Goal: Obtain resource: Download file/media

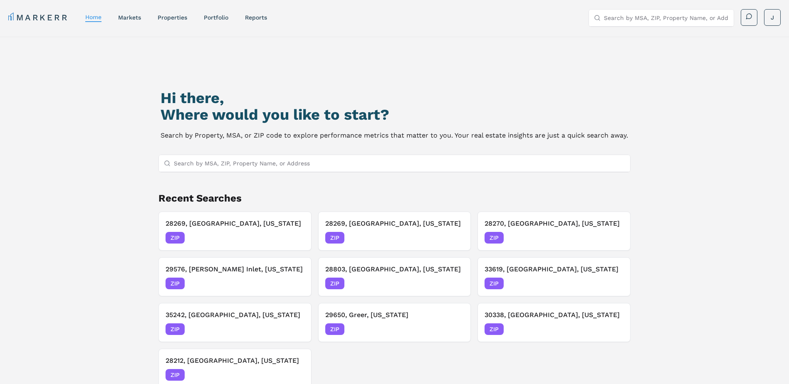
click at [241, 165] on input "Search by MSA, ZIP, Property Name, or Address" at bounding box center [400, 163] width 452 height 17
paste input "28105"
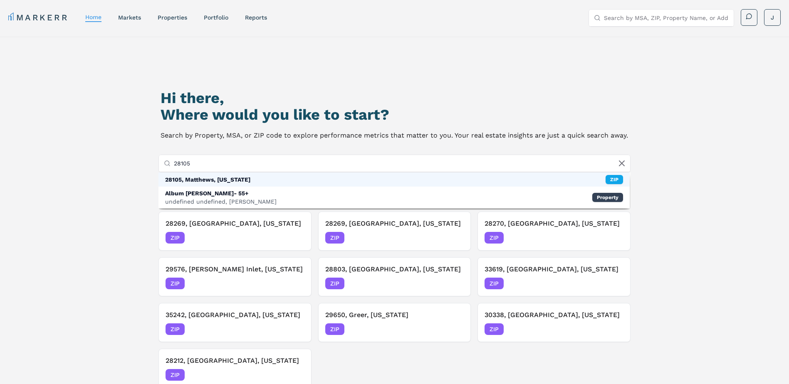
type input "28105"
click at [223, 181] on div "28105, Matthews, [US_STATE]" at bounding box center [207, 180] width 85 height 8
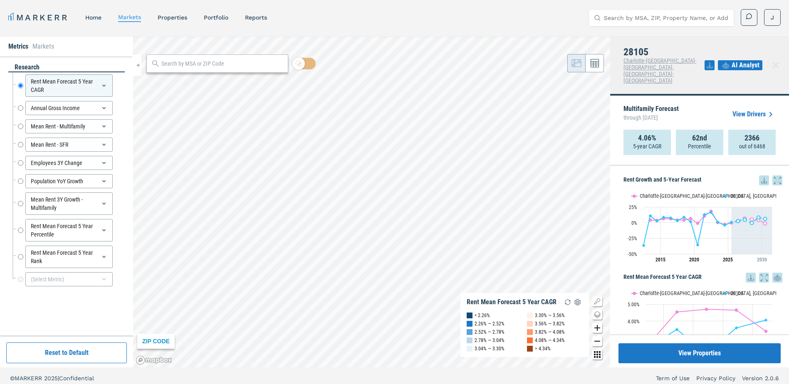
click at [760, 176] on icon at bounding box center [764, 181] width 10 height 10
click at [735, 214] on div "Download as XLS" at bounding box center [727, 214] width 48 height 8
click at [161, 65] on div at bounding box center [217, 63] width 142 height 18
click at [198, 64] on input "text" at bounding box center [222, 63] width 122 height 9
paste input "28215"
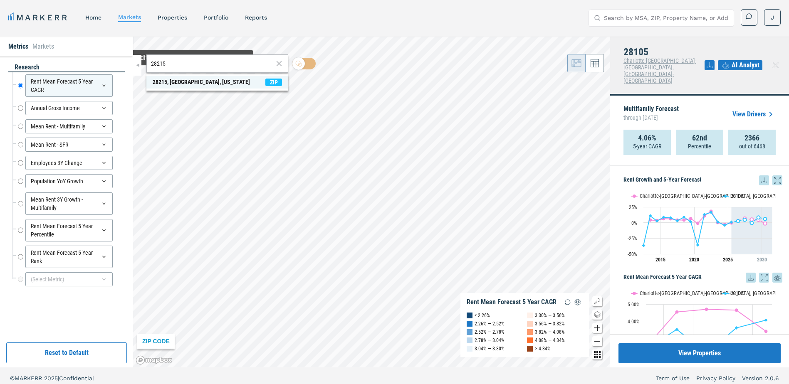
click at [179, 84] on div "28215, [GEOGRAPHIC_DATA], [US_STATE]" at bounding box center [201, 82] width 97 height 9
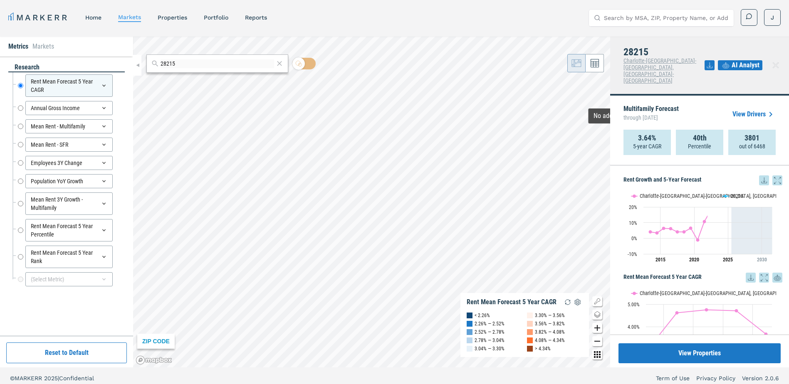
click at [762, 178] on icon at bounding box center [764, 180] width 5 height 5
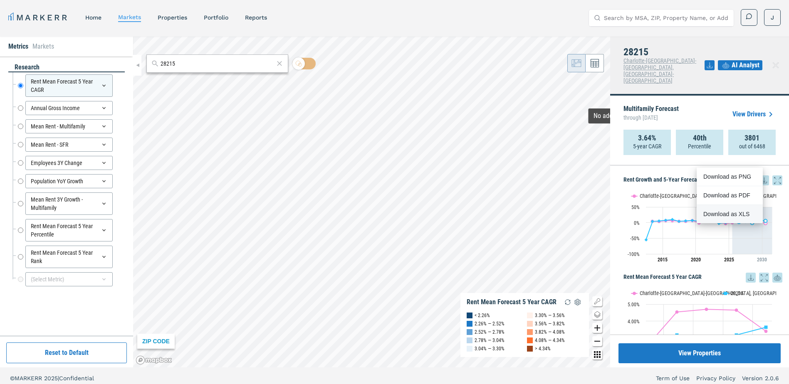
click at [733, 216] on div "Download as XLS" at bounding box center [727, 214] width 48 height 8
click at [193, 66] on input "28215" at bounding box center [218, 63] width 114 height 9
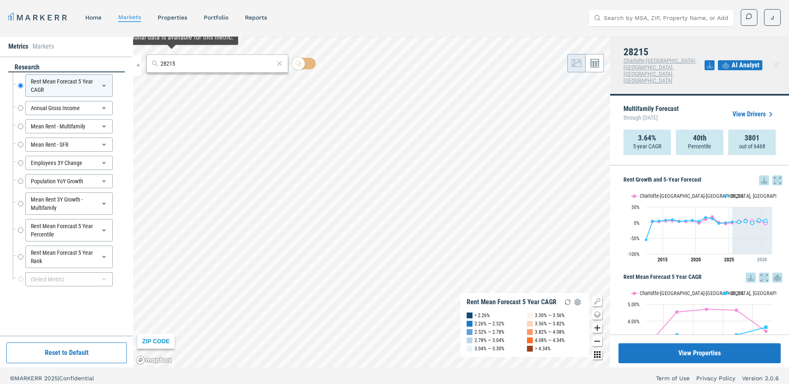
click at [193, 66] on input "28215" at bounding box center [218, 63] width 114 height 9
paste input "2"
type input "28212"
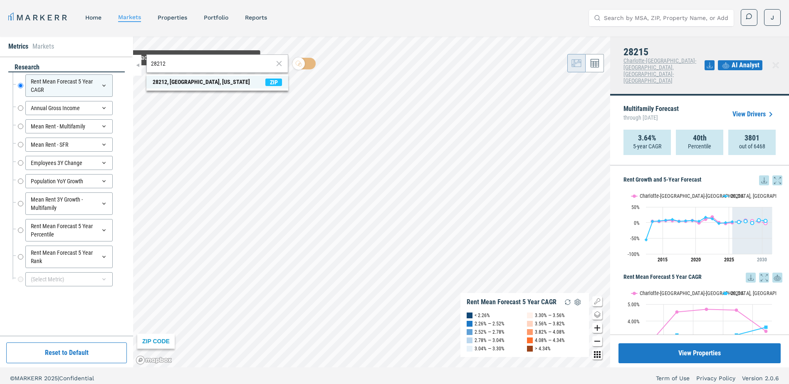
click at [192, 84] on div "28212, [GEOGRAPHIC_DATA], [US_STATE]" at bounding box center [201, 82] width 97 height 9
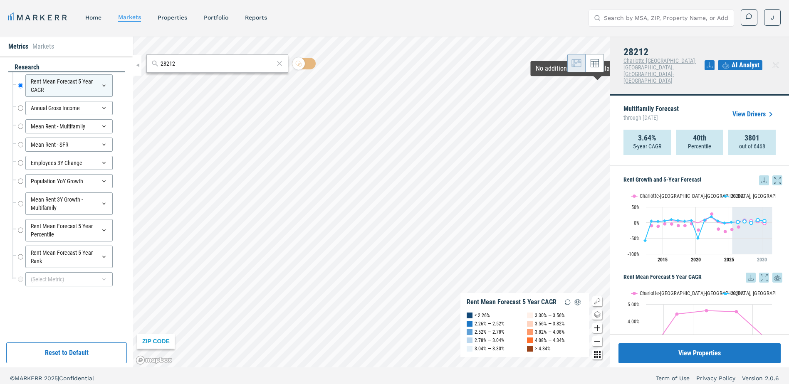
click at [759, 176] on icon at bounding box center [764, 181] width 10 height 10
click at [727, 219] on div "Download as XLS" at bounding box center [730, 214] width 66 height 18
